Goal: Transaction & Acquisition: Subscribe to service/newsletter

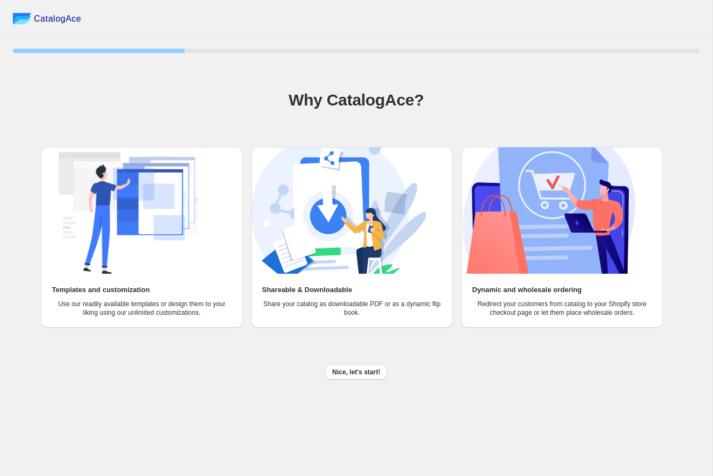
click at [347, 357] on div "Nice, let's start!" at bounding box center [352, 368] width 696 height 24
click at [345, 375] on span "Nice, let's start!" at bounding box center [356, 372] width 48 height 9
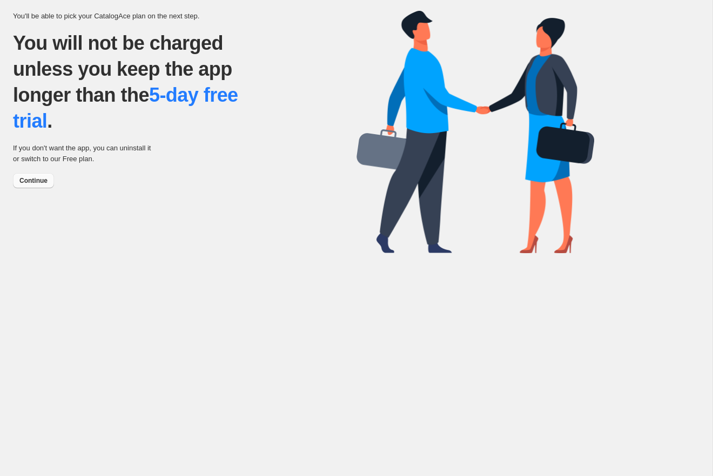
click at [43, 181] on span "Continue" at bounding box center [33, 180] width 28 height 9
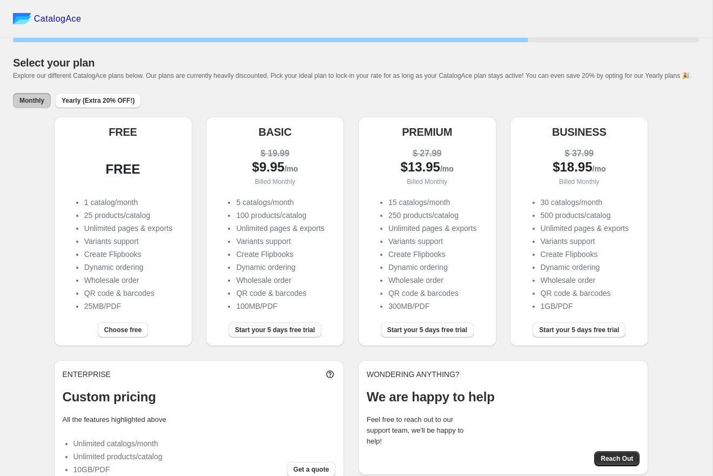
click at [277, 334] on span "Start your 5 days free trial" at bounding box center [275, 329] width 80 height 9
